Goal: Check status: Check status

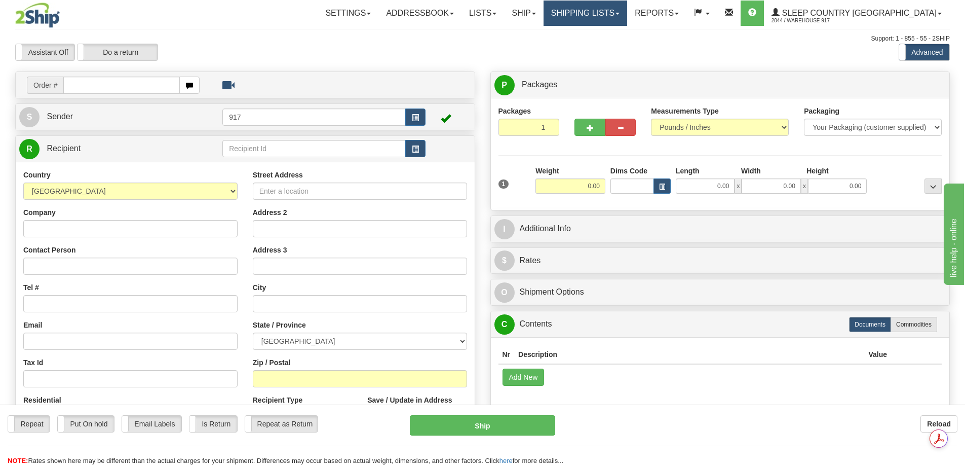
click at [627, 14] on link "Shipping lists" at bounding box center [586, 13] width 84 height 25
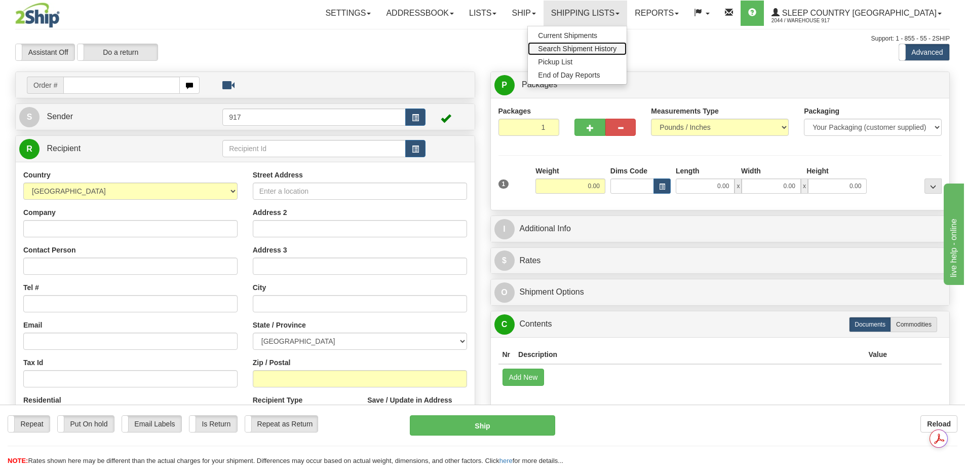
click at [601, 51] on span "Search Shipment History" at bounding box center [577, 49] width 79 height 8
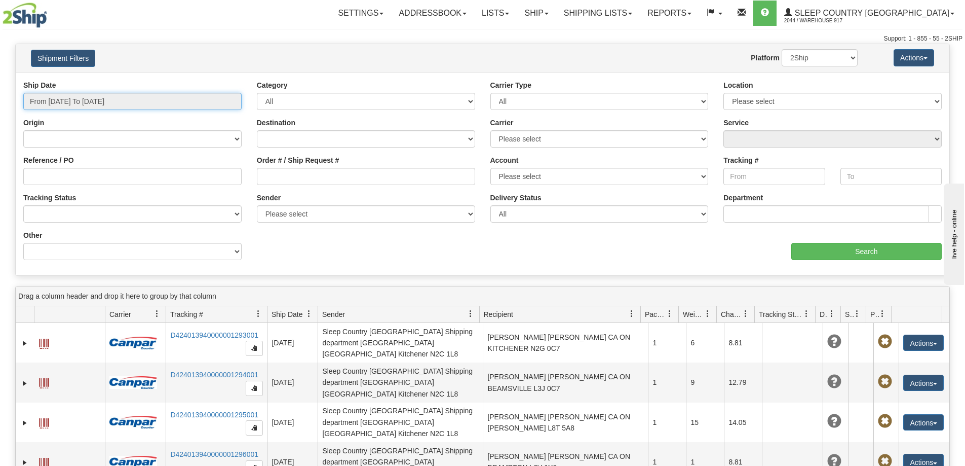
click at [69, 103] on input "From 08/27/2025 To 08/28/2025" at bounding box center [132, 101] width 218 height 17
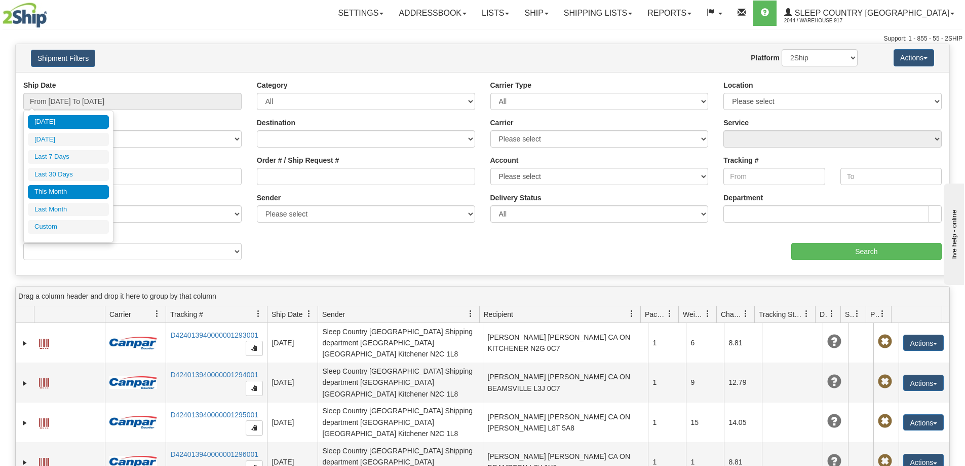
click at [51, 193] on li "This Month" at bounding box center [68, 192] width 81 height 14
type input "From 08/01/2025 To 08/31/2025"
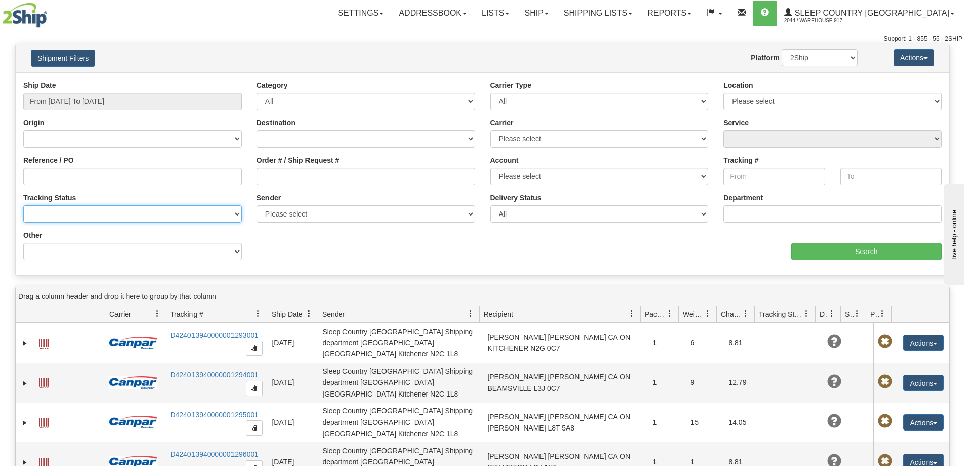
click at [116, 213] on select "No Tracking Info Delivered In Transit Out For Delivery Exception Partial Delive…" at bounding box center [132, 213] width 218 height 17
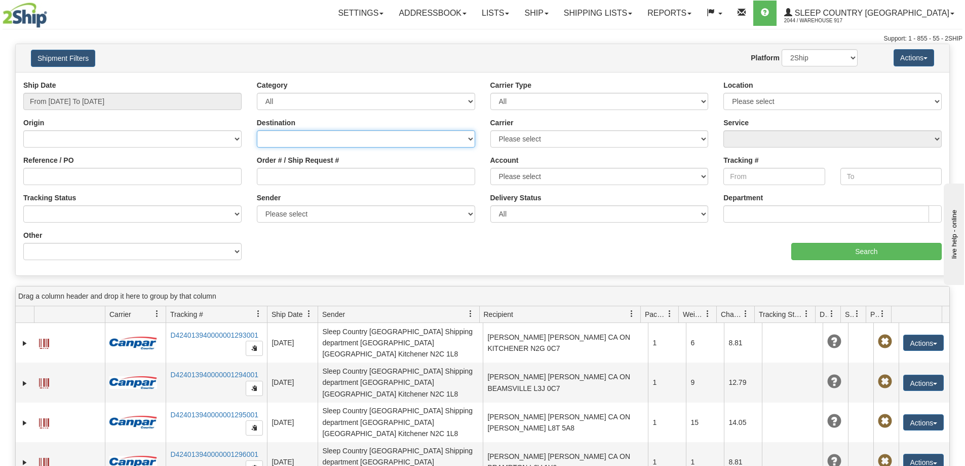
click at [285, 141] on select "Canada United States Mexico Puerto Rico Romania Australia New Zealand SouthAfri…" at bounding box center [366, 138] width 218 height 17
click at [742, 179] on input "Tracking #" at bounding box center [773, 176] width 101 height 17
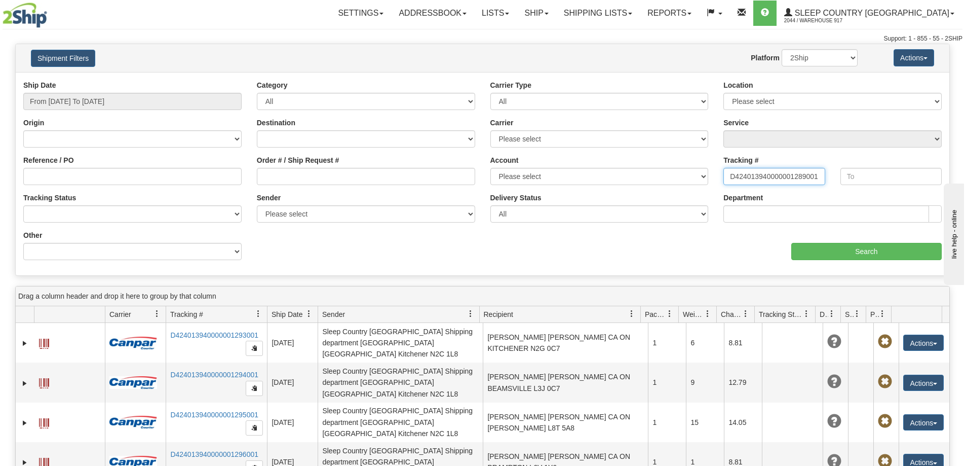
drag, startPoint x: 819, startPoint y: 176, endPoint x: 727, endPoint y: 175, distance: 92.2
click at [727, 175] on input "D424013940000001289001" at bounding box center [773, 176] width 101 height 17
type input "D424013940000001289001"
click at [876, 178] on input "text" at bounding box center [890, 176] width 101 height 17
paste input "D424013940000001289001"
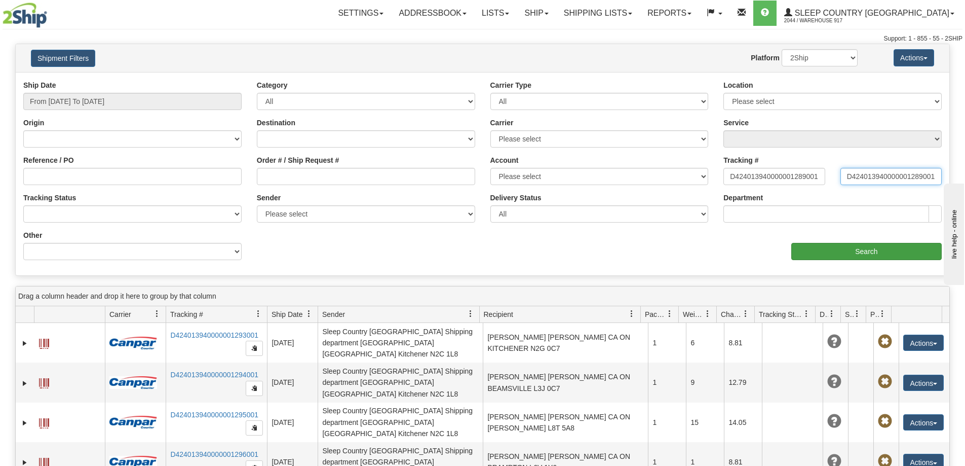
type input "D424013940000001289001"
click at [860, 248] on input "Search" at bounding box center [866, 251] width 150 height 17
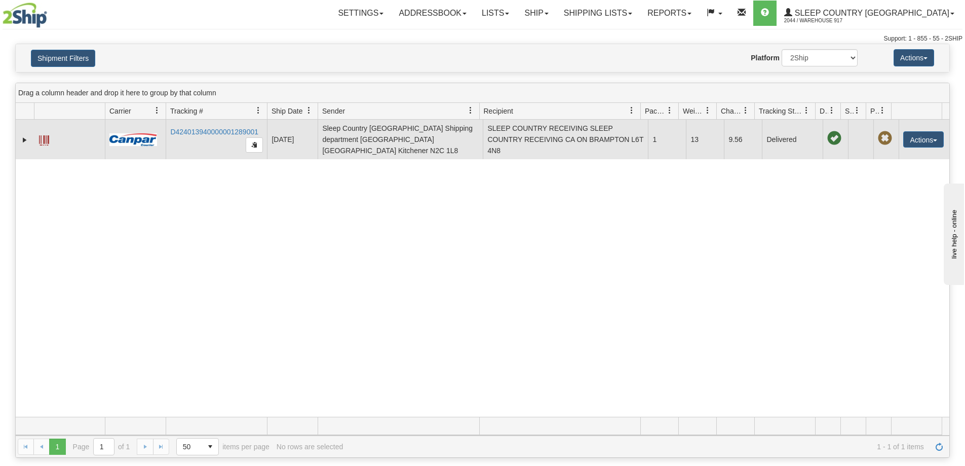
click at [198, 126] on td "D424013940000001289001" at bounding box center [216, 140] width 101 height 40
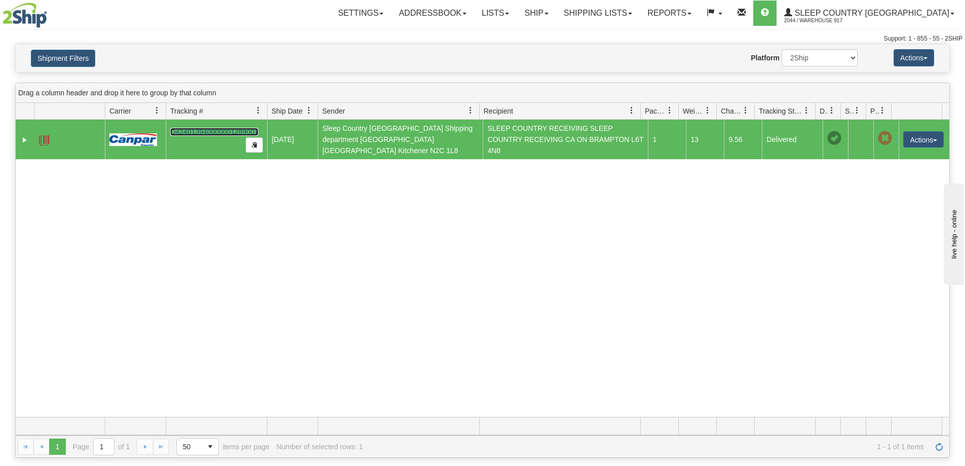
click at [197, 130] on link "D424013940000001289001" at bounding box center [214, 132] width 88 height 8
